Goal: Task Accomplishment & Management: Use online tool/utility

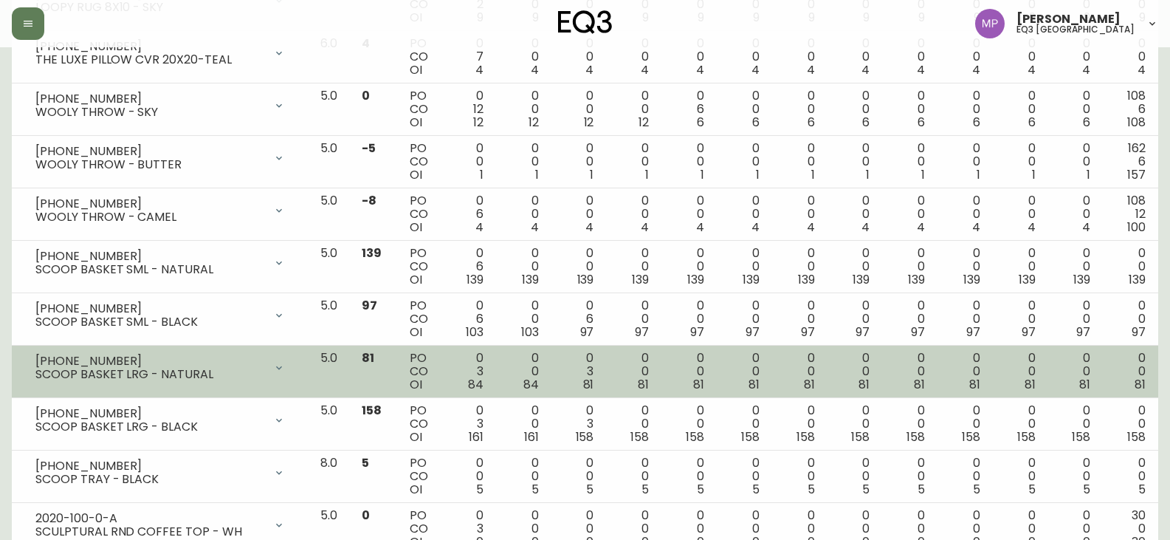
scroll to position [1845, 0]
